Goal: Task Accomplishment & Management: Use online tool/utility

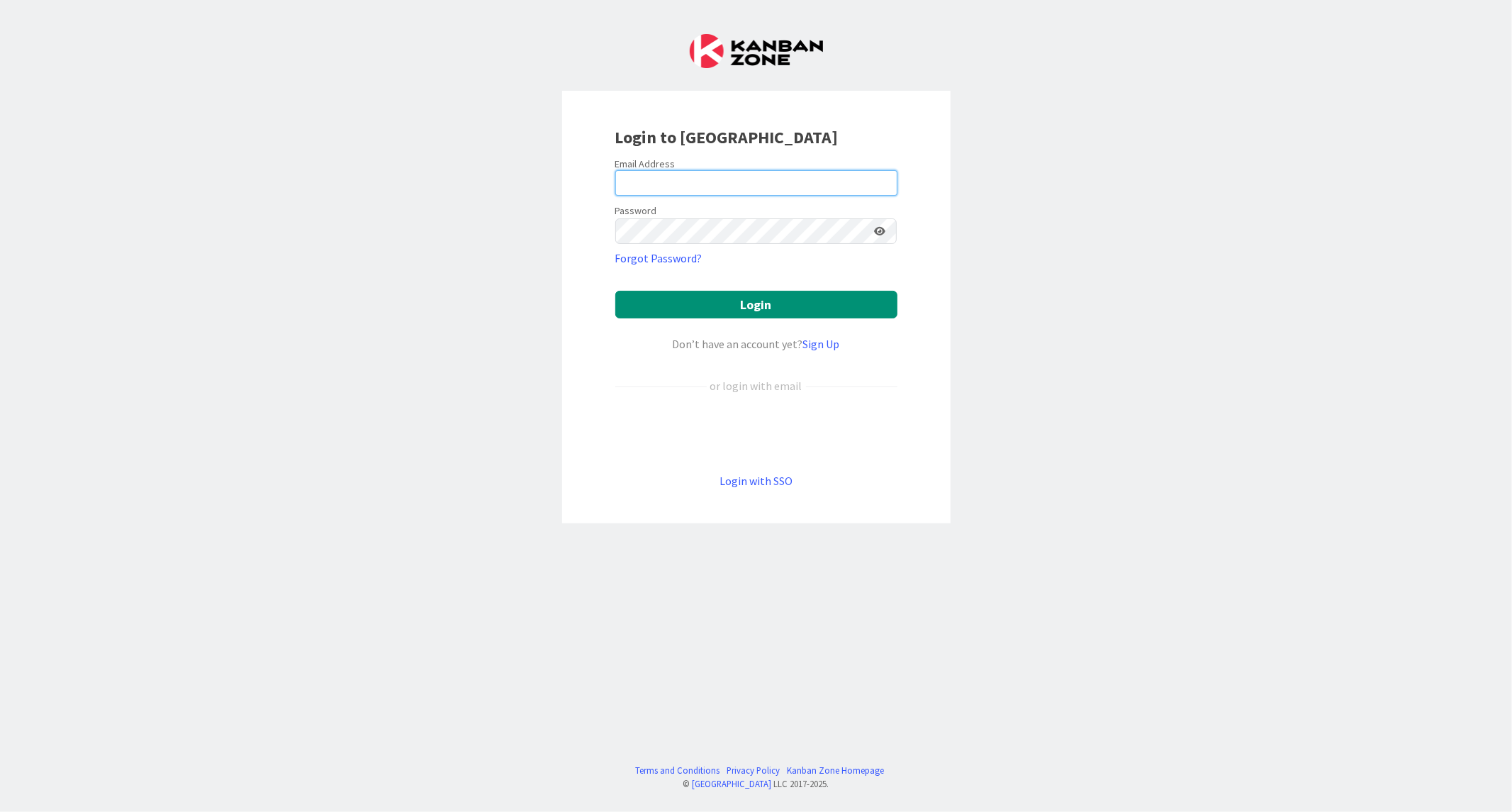
click at [648, 170] on input "email" at bounding box center [756, 182] width 282 height 25
paste input "[EMAIL_ADDRESS][DOMAIN_NAME]"
type input "[EMAIL_ADDRESS][DOMAIN_NAME]"
click at [615, 291] on button "Login" at bounding box center [756, 304] width 282 height 27
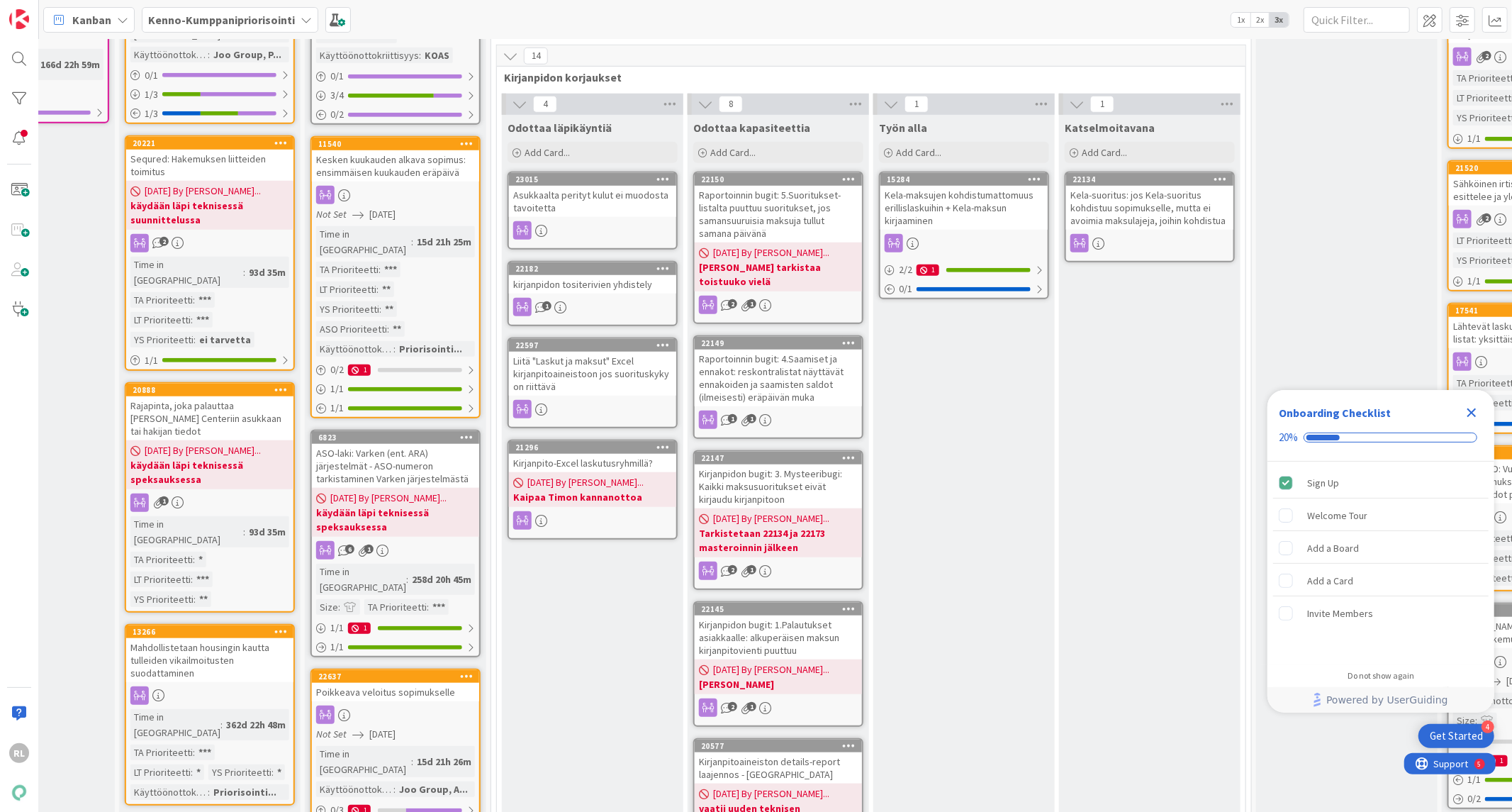
click at [574, 186] on div "Asukkaalta perityt kulut ei muodosta tavoitetta" at bounding box center [592, 201] width 167 height 31
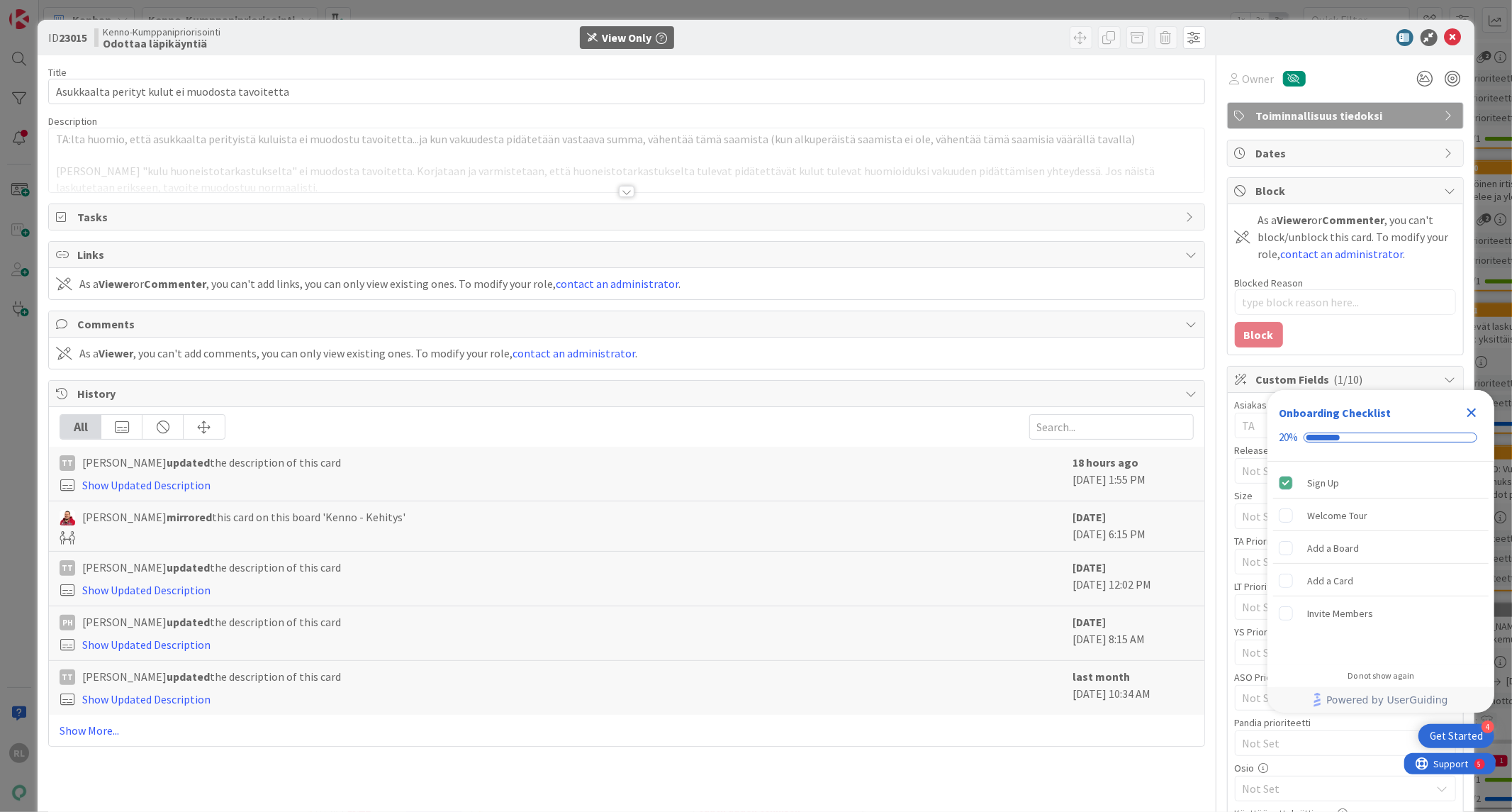
type textarea "x"
click at [621, 188] on div at bounding box center [627, 192] width 16 height 11
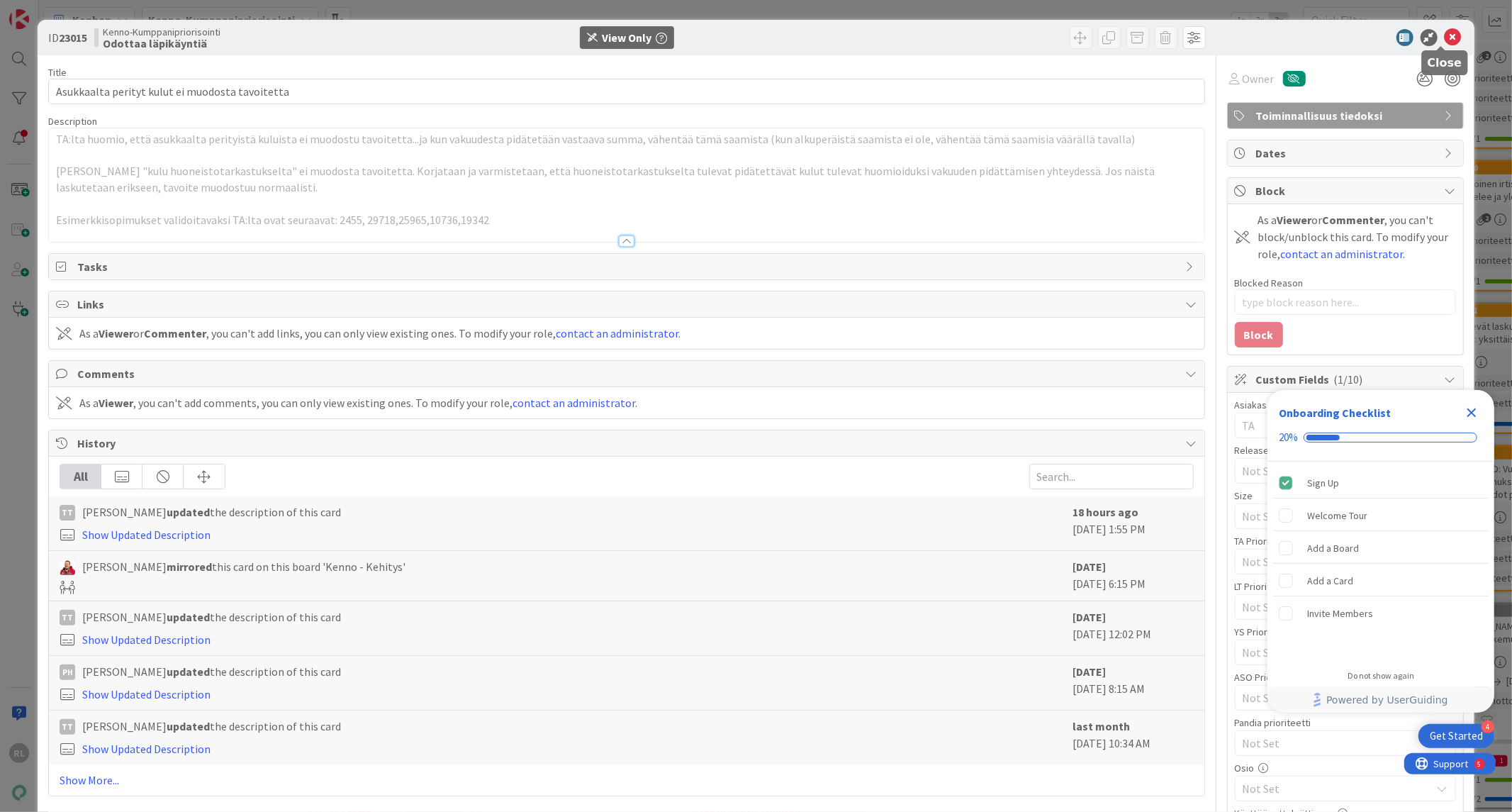
click at [1450, 39] on icon at bounding box center [1453, 38] width 17 height 17
